Goal: Task Accomplishment & Management: Manage account settings

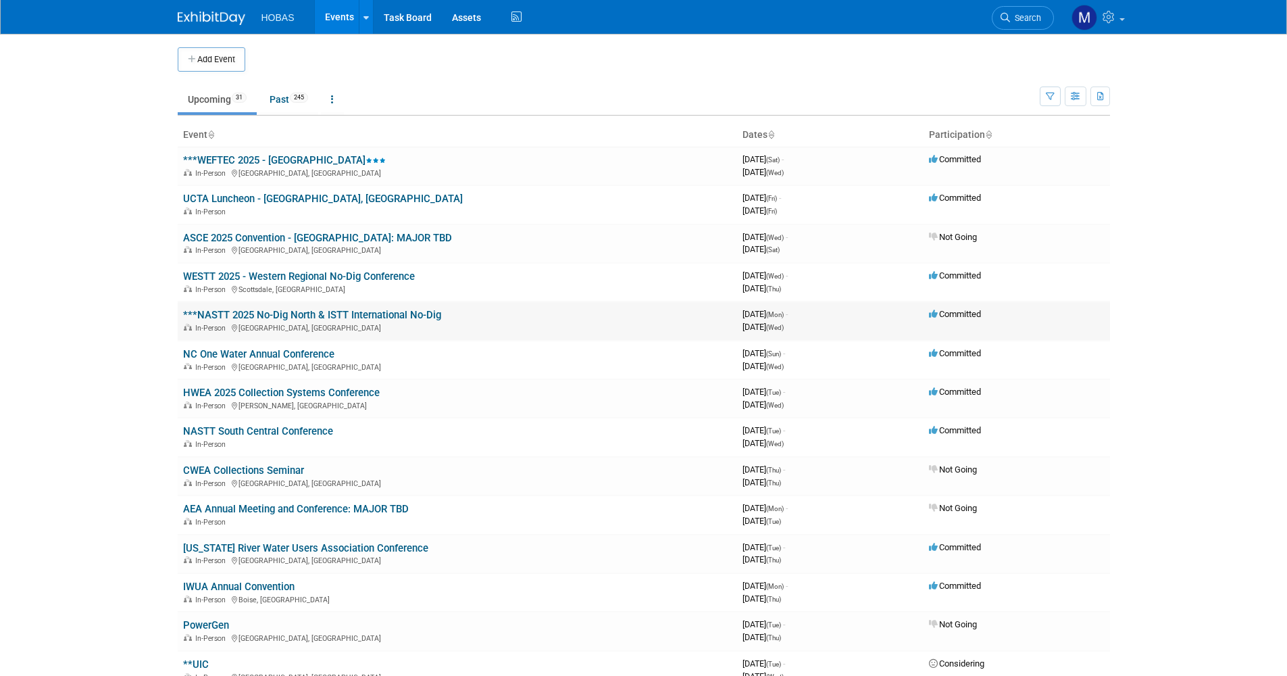
click at [255, 291] on link "***NASTT 2025 No-Dig North & ISTT International No-Dig" at bounding box center [312, 315] width 258 height 12
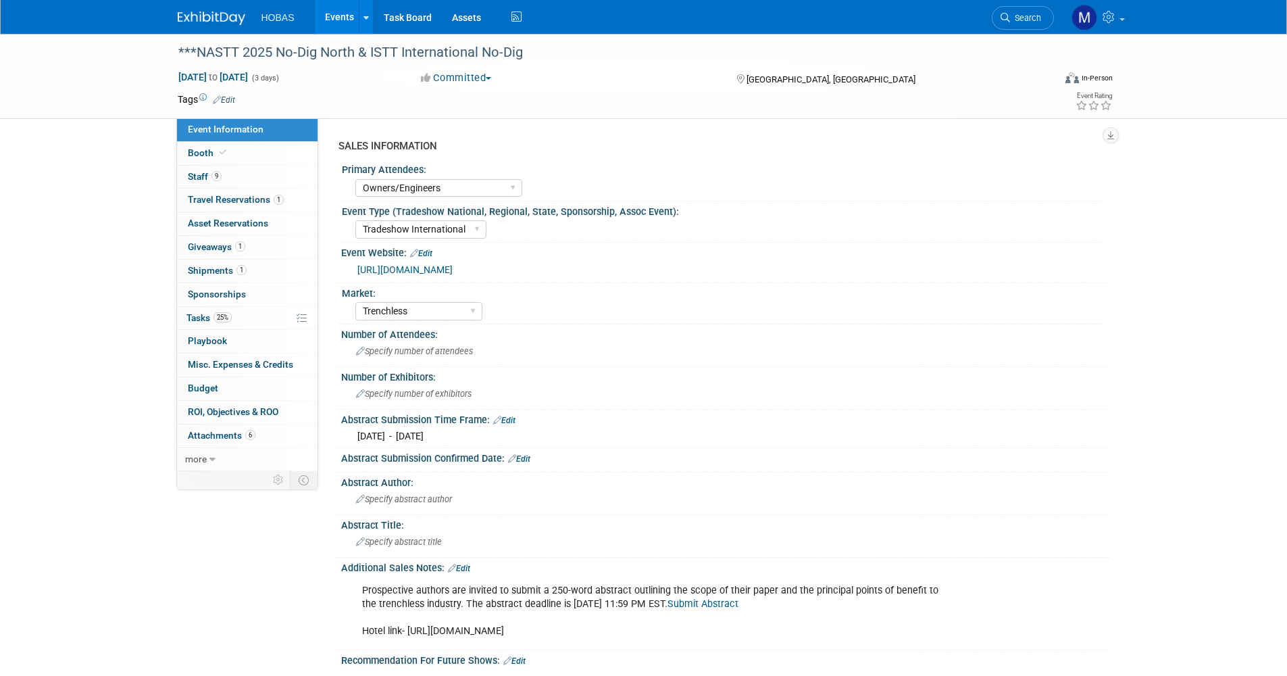
select select "Owners/Engineers"
select select "Tradeshow International"
select select "Trenchless"
select select "Exhibiting"
click at [207, 174] on span "Staff 9" at bounding box center [205, 176] width 34 height 11
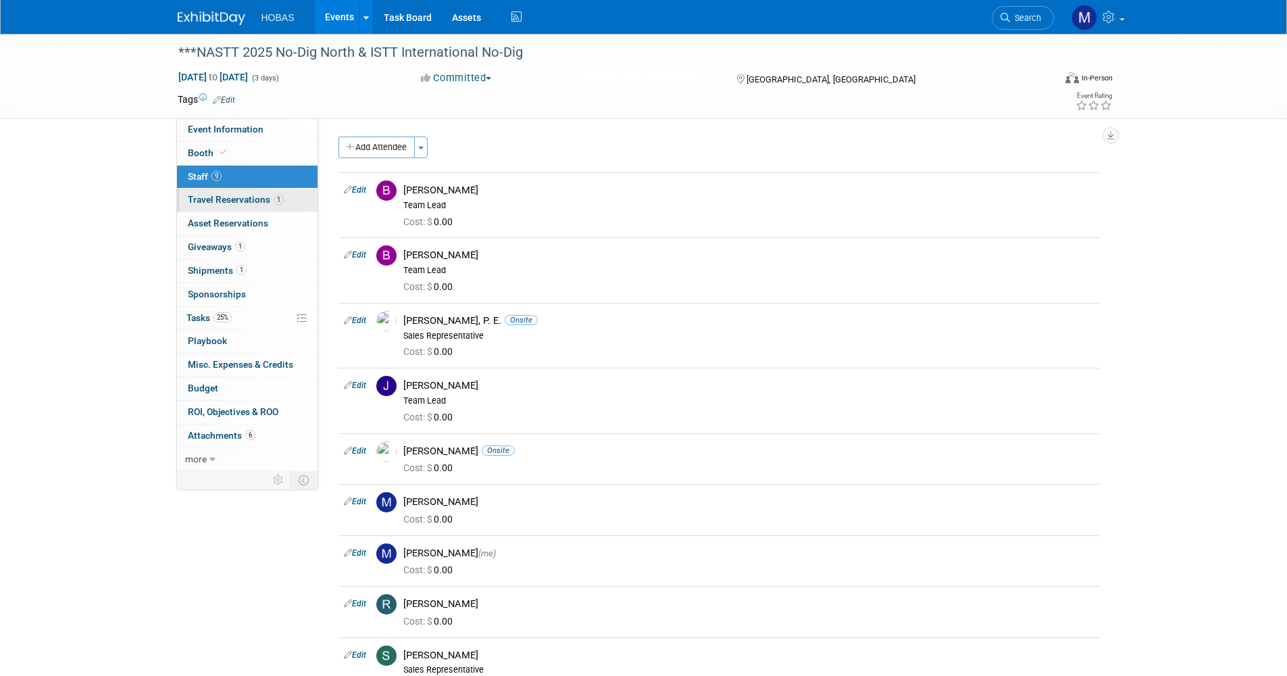
click at [209, 200] on span "Travel Reservations 1" at bounding box center [236, 199] width 96 height 11
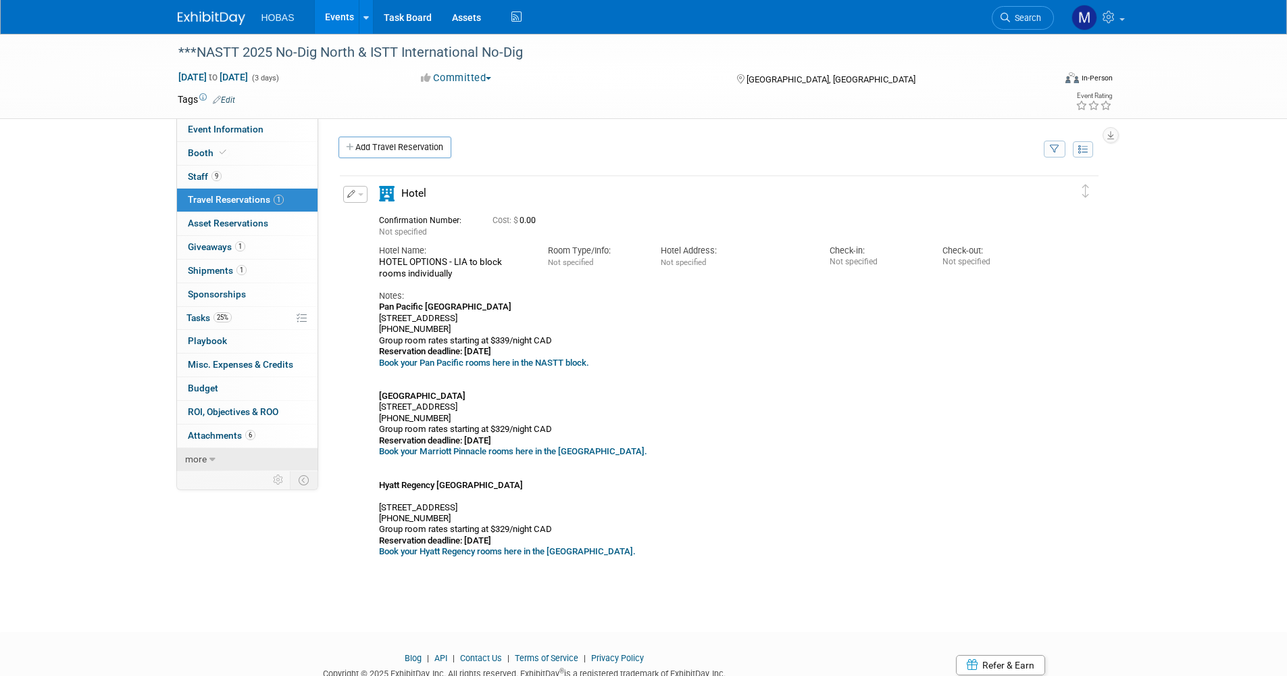
click at [207, 459] on link "more" at bounding box center [247, 459] width 141 height 23
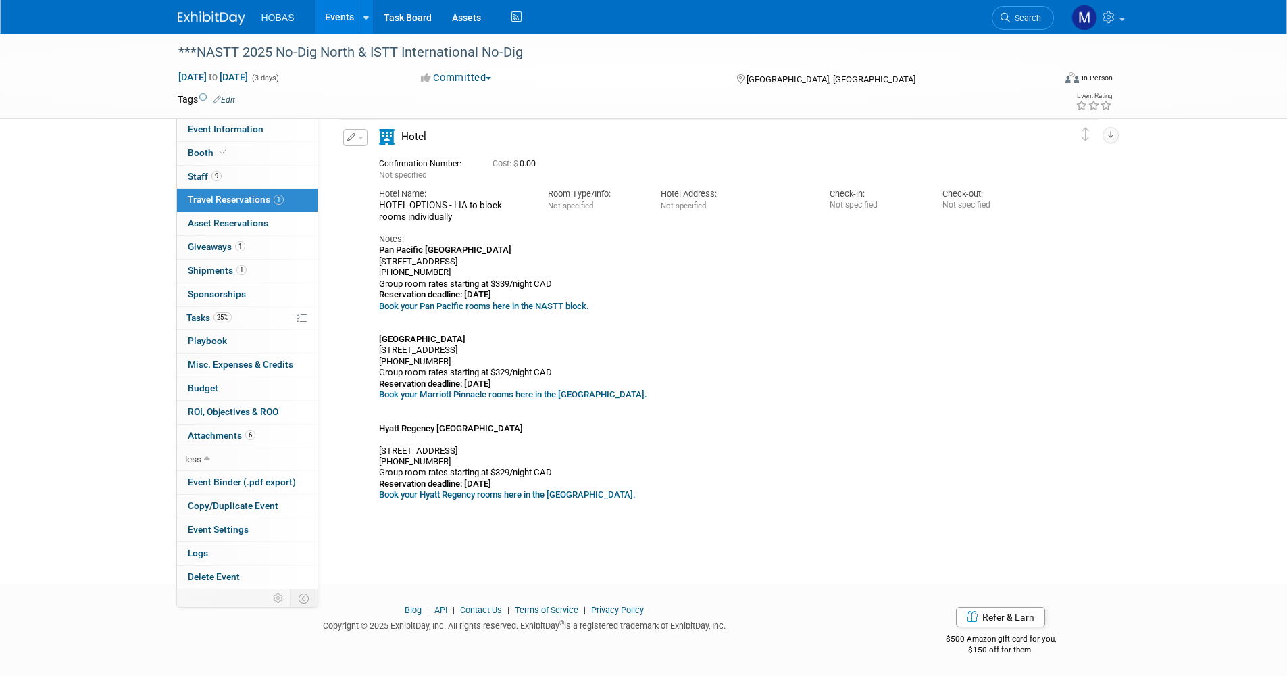
scroll to position [59, 0]
click at [213, 504] on span "Copy/Duplicate Event" at bounding box center [233, 505] width 91 height 11
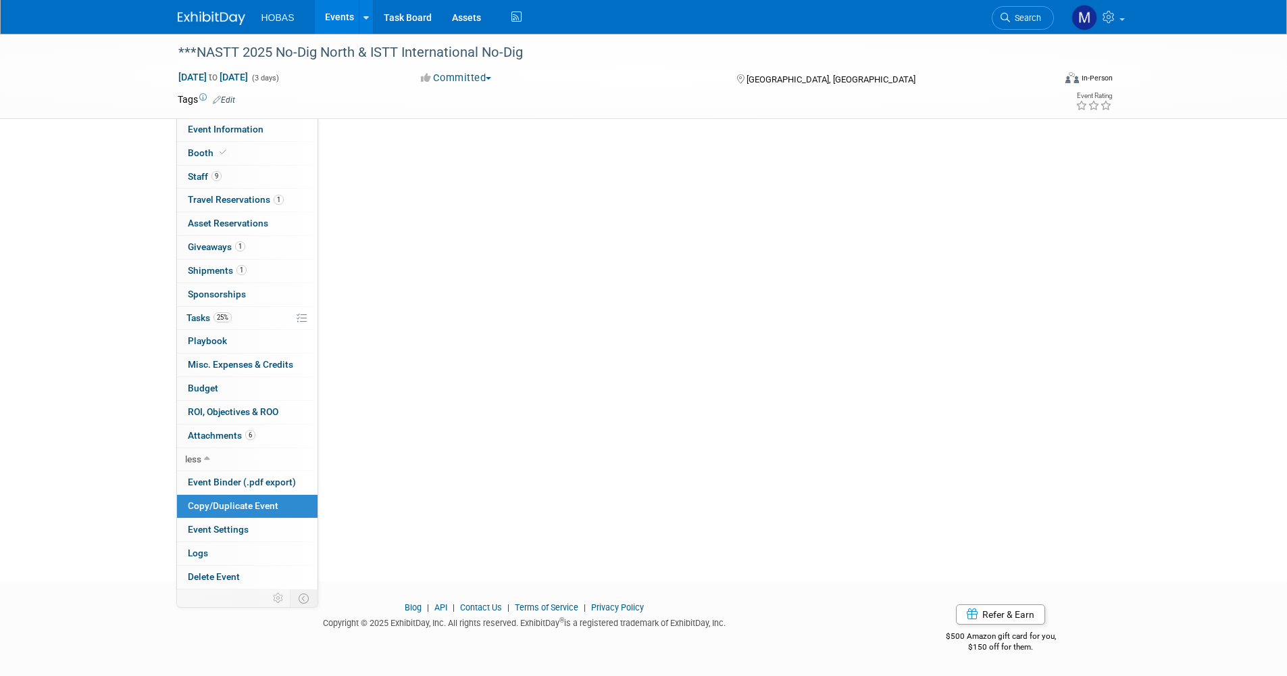
scroll to position [0, 0]
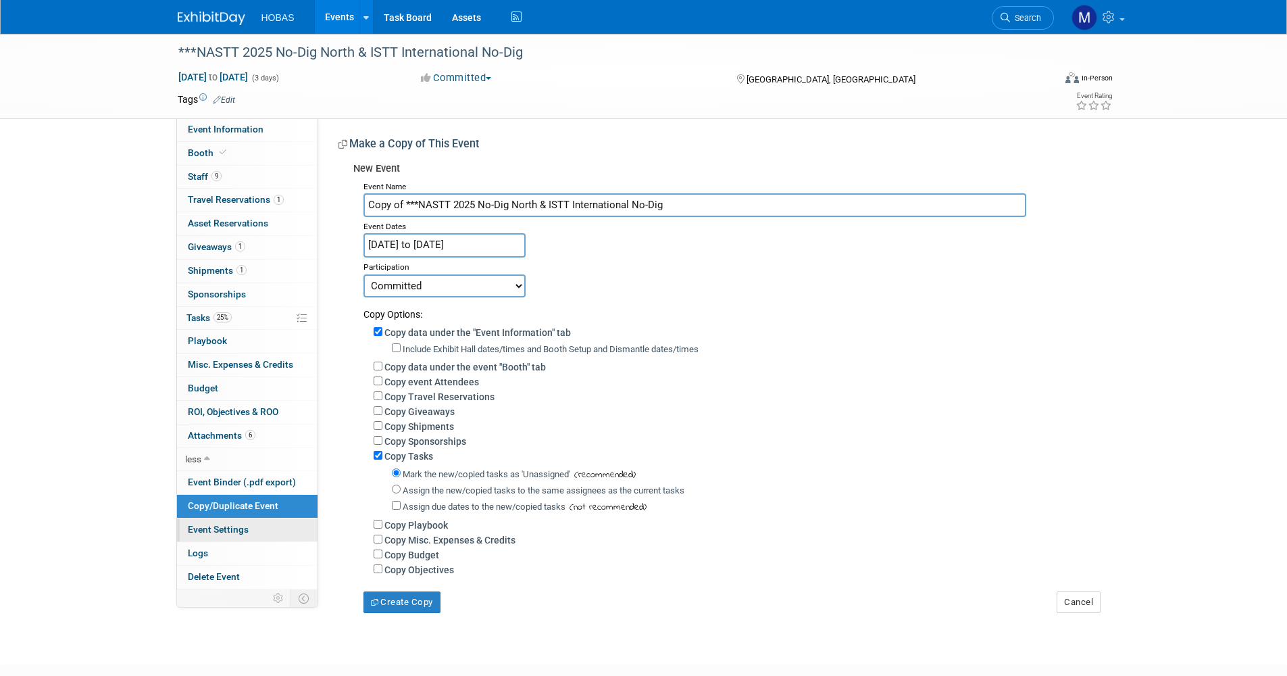
click at [219, 532] on span "Event Settings" at bounding box center [218, 529] width 61 height 11
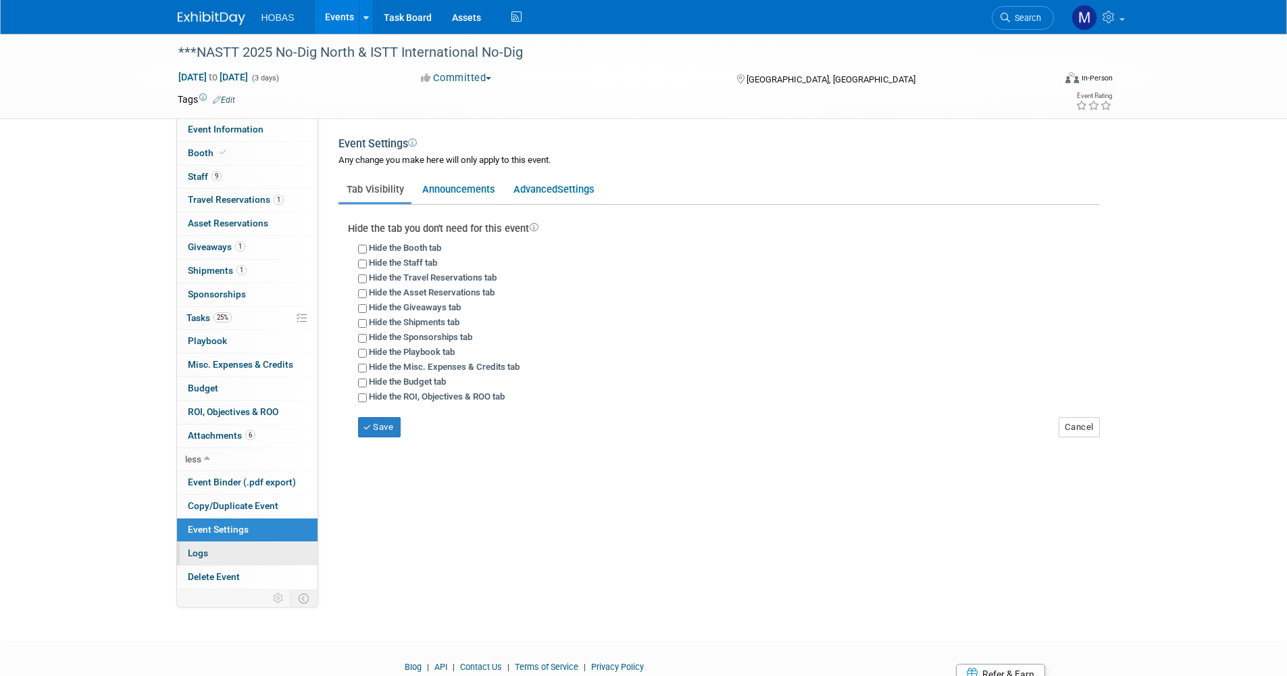
click at [220, 553] on link "Logs" at bounding box center [247, 553] width 141 height 23
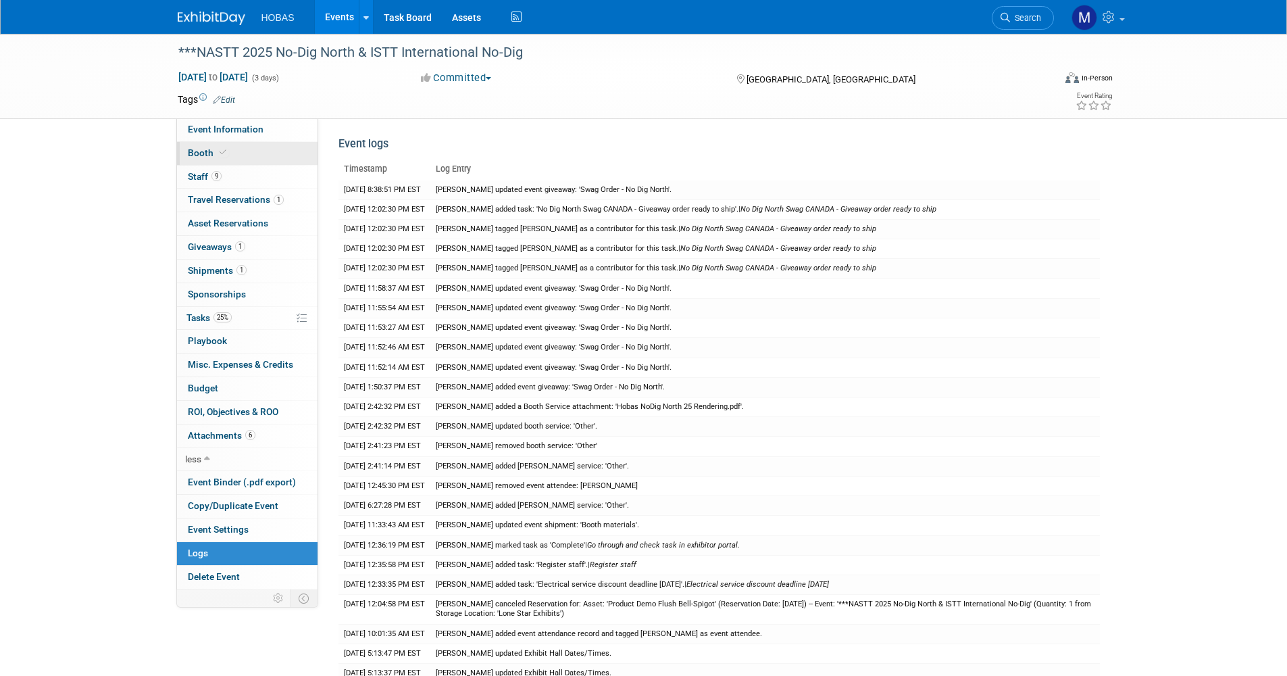
click at [193, 148] on span "Booth" at bounding box center [208, 152] width 41 height 11
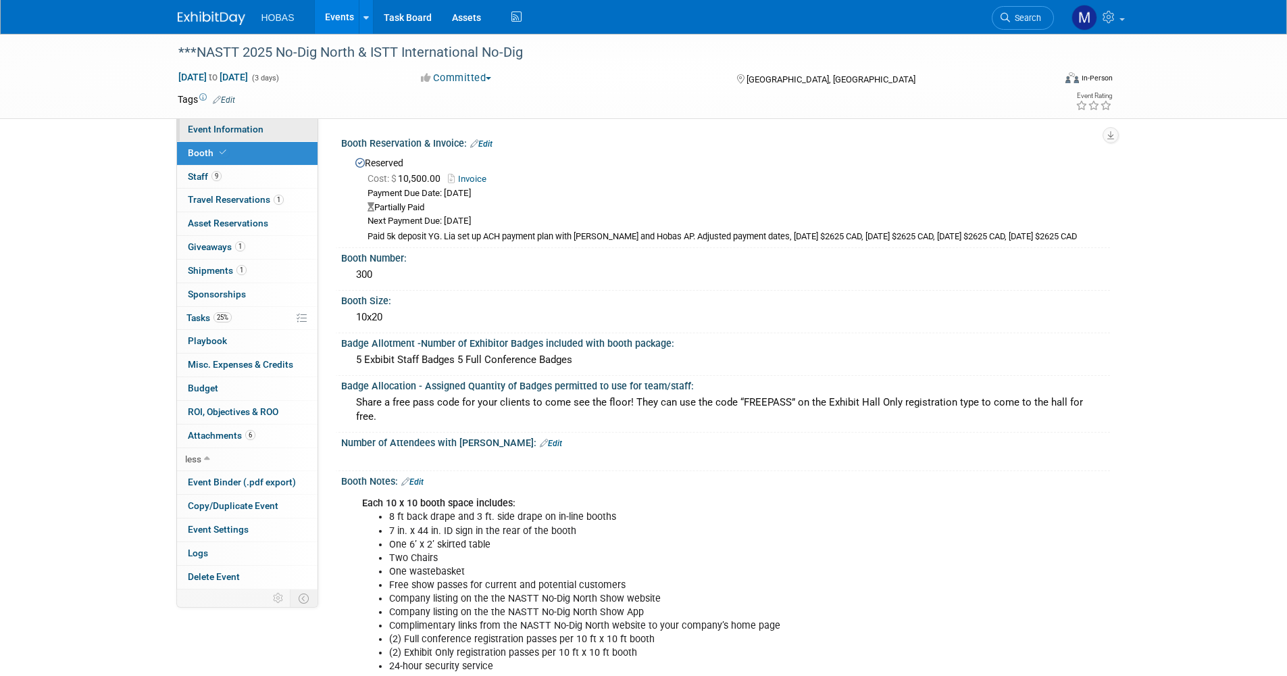
click at [198, 129] on span "Event Information" at bounding box center [226, 129] width 76 height 11
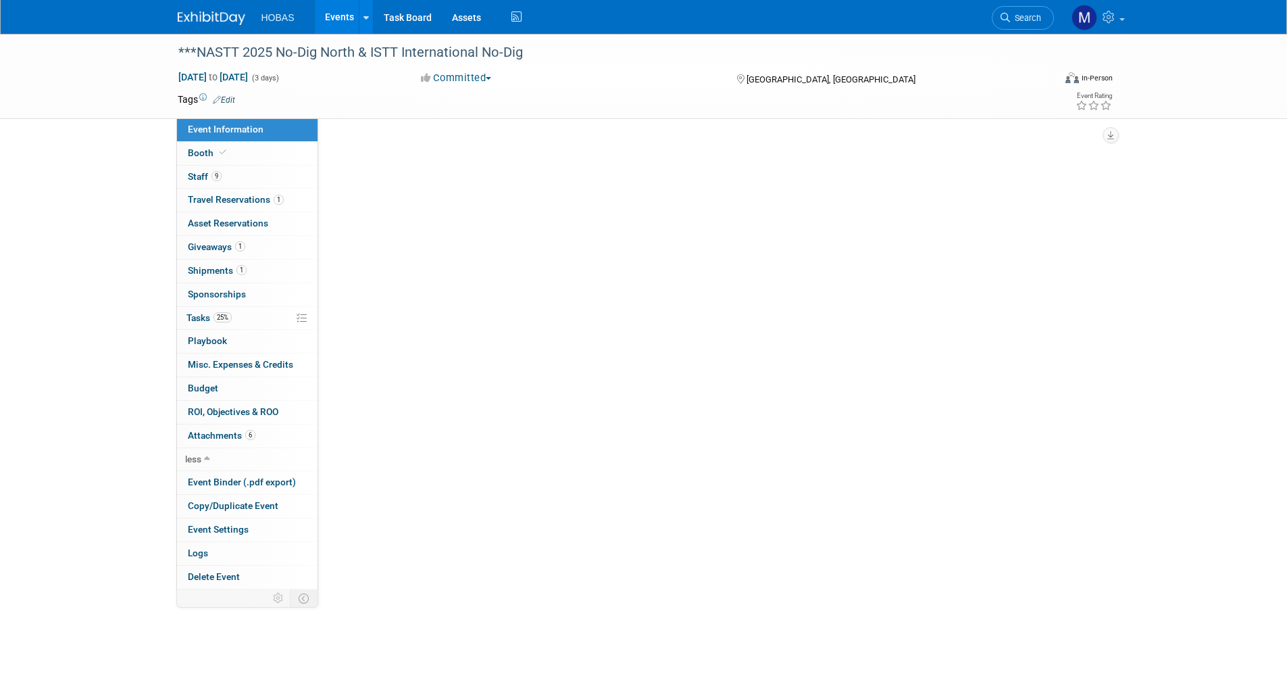
select select "Owners/Engineers"
select select "Tradeshow International"
select select "Trenchless"
select select "Exhibiting"
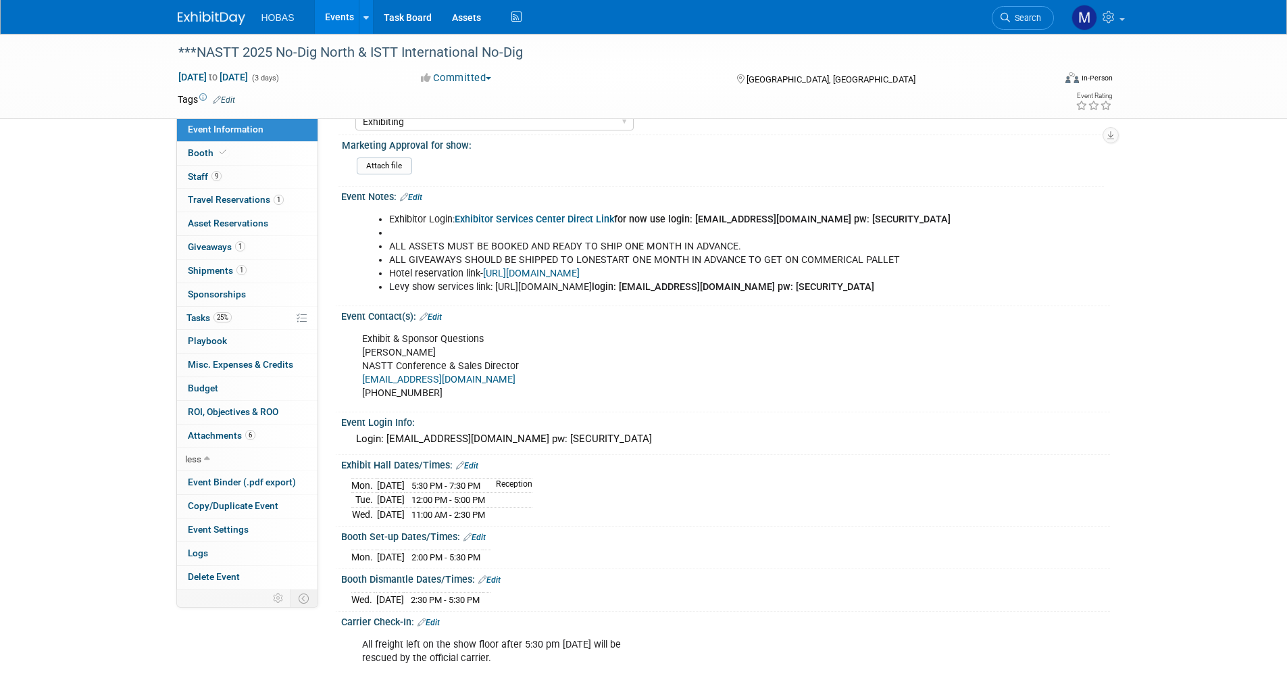
scroll to position [745, 0]
